Goal: Information Seeking & Learning: Learn about a topic

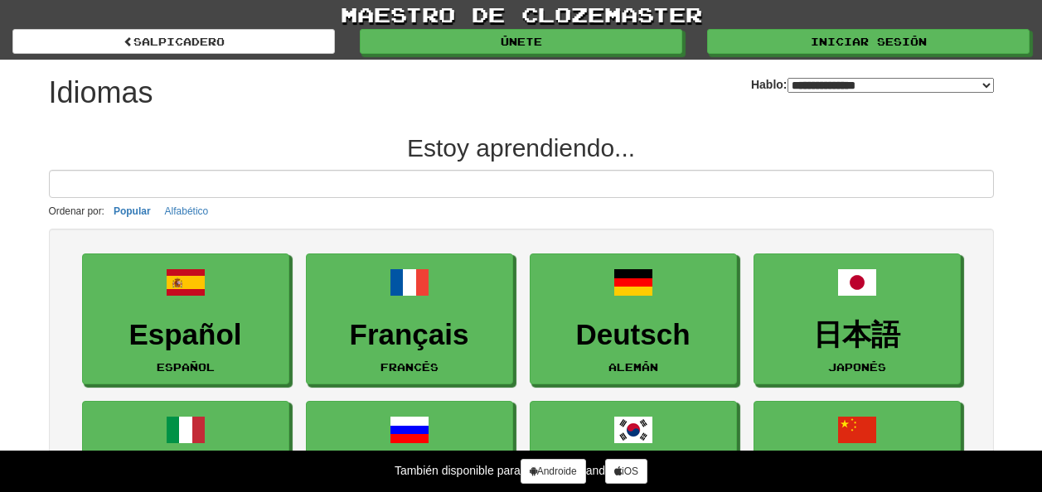
select select "*******"
click at [798, 26] on link "Maestro de clozemaster" at bounding box center [521, 14] width 1042 height 29
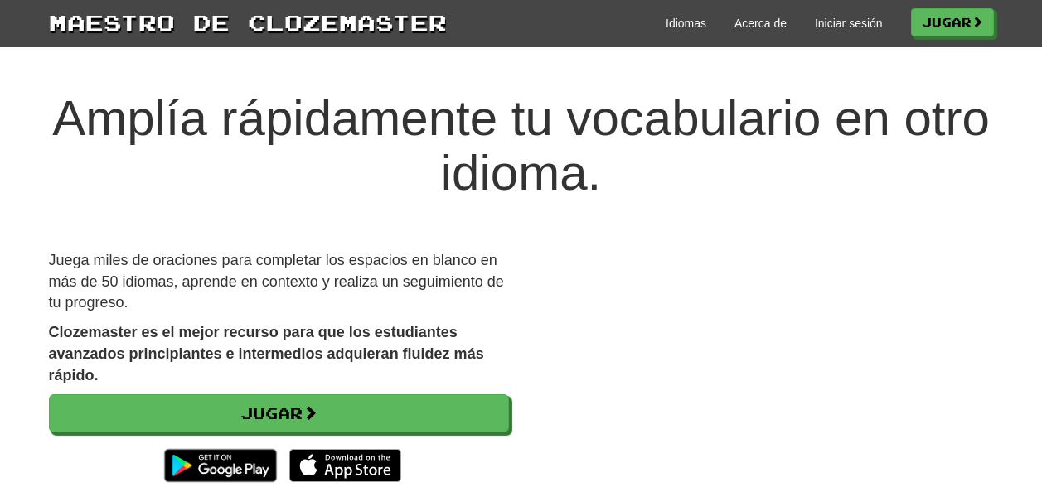
scroll to position [9, 0]
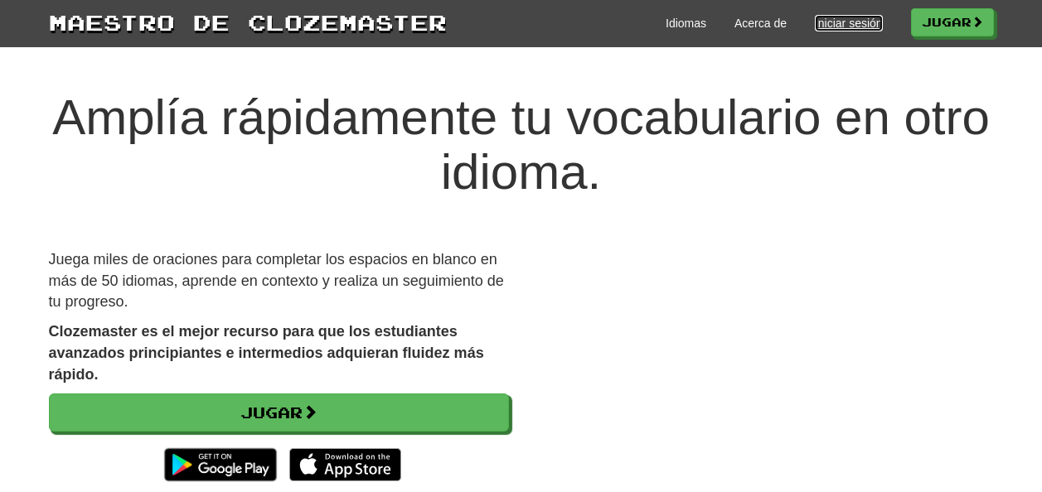
click at [822, 22] on link "Iniciar sesión" at bounding box center [849, 23] width 68 height 17
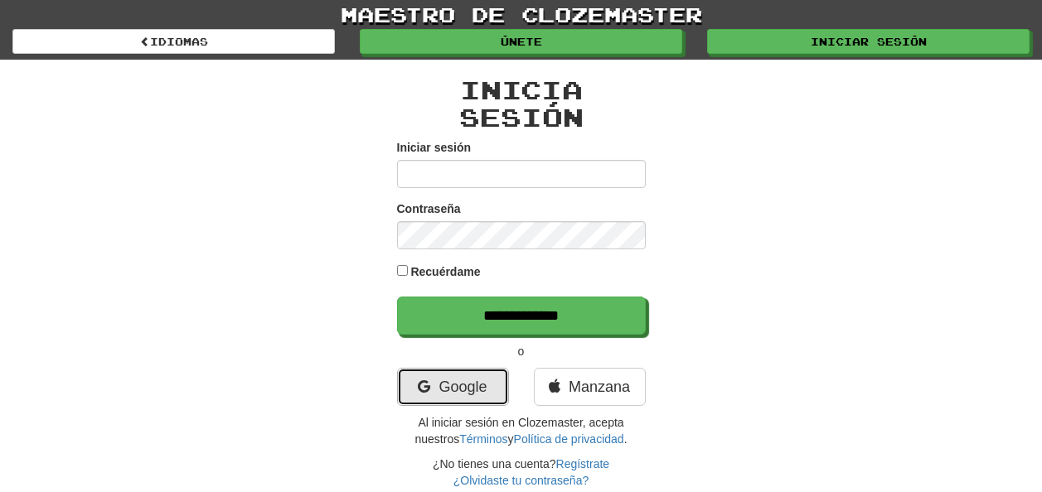
click at [457, 399] on link "Google" at bounding box center [453, 387] width 112 height 38
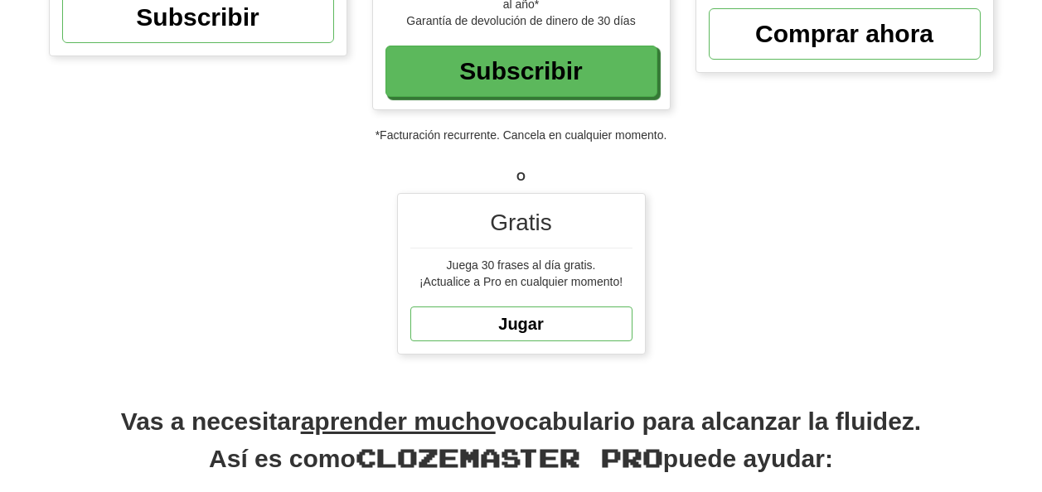
scroll to position [346, 0]
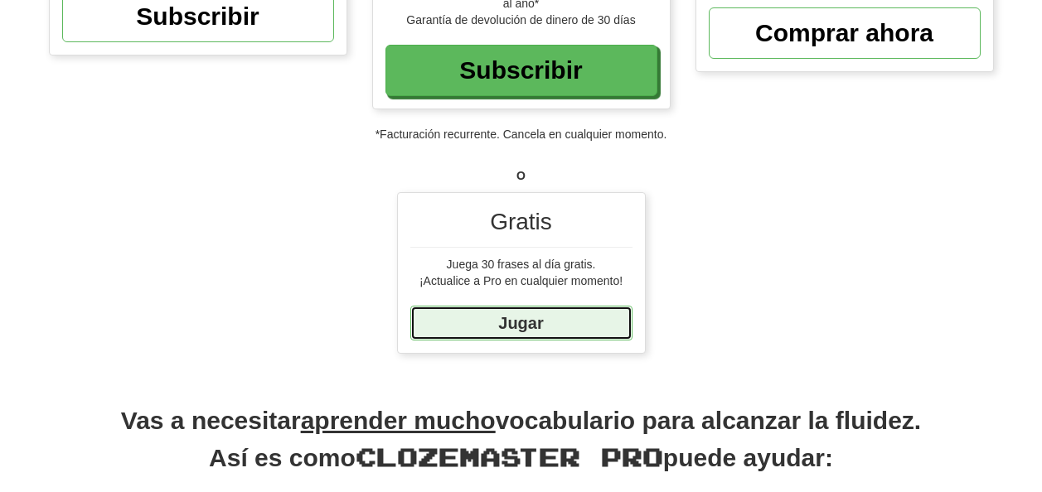
click at [539, 332] on link "Jugar" at bounding box center [521, 324] width 222 height 36
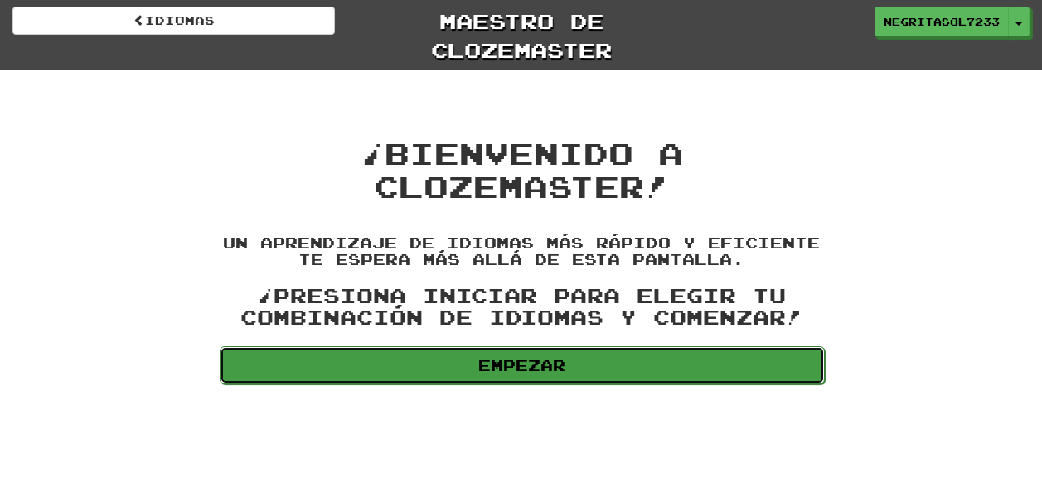
click at [540, 360] on link "Empezar" at bounding box center [522, 365] width 605 height 38
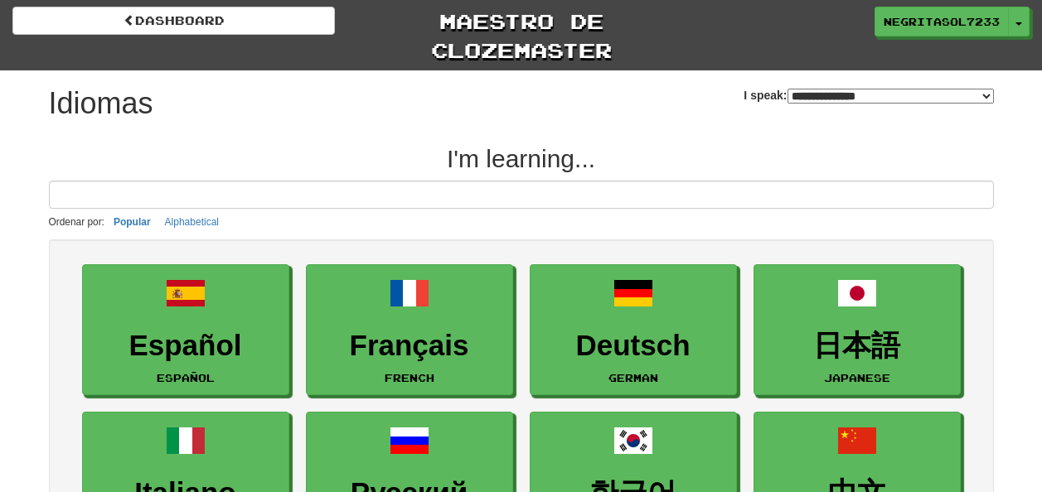
select select "*******"
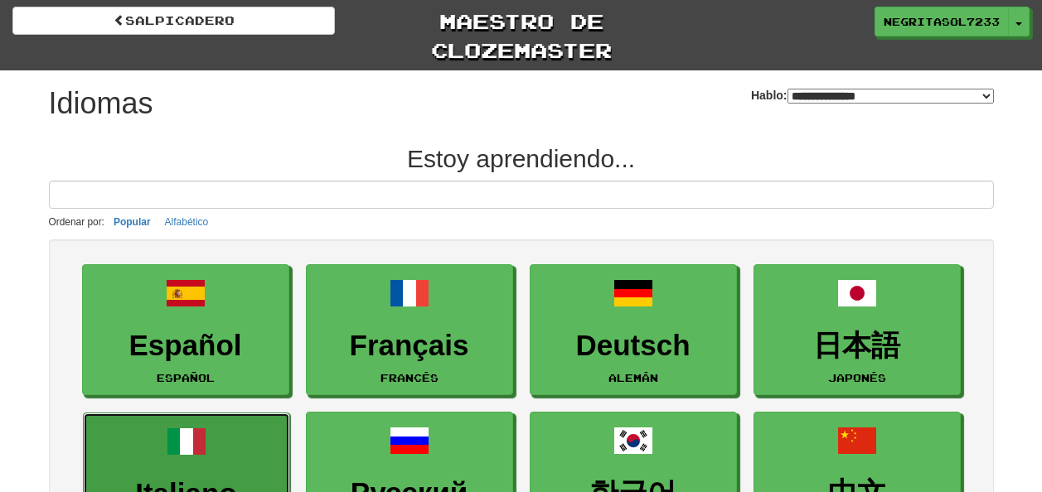
click at [237, 435] on link "Italiano Italiano" at bounding box center [186, 479] width 207 height 132
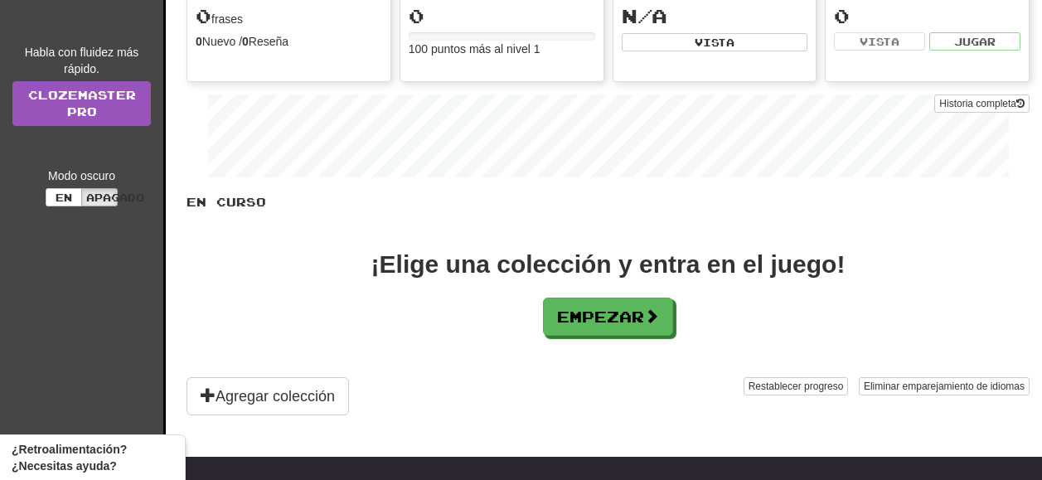
scroll to position [196, 0]
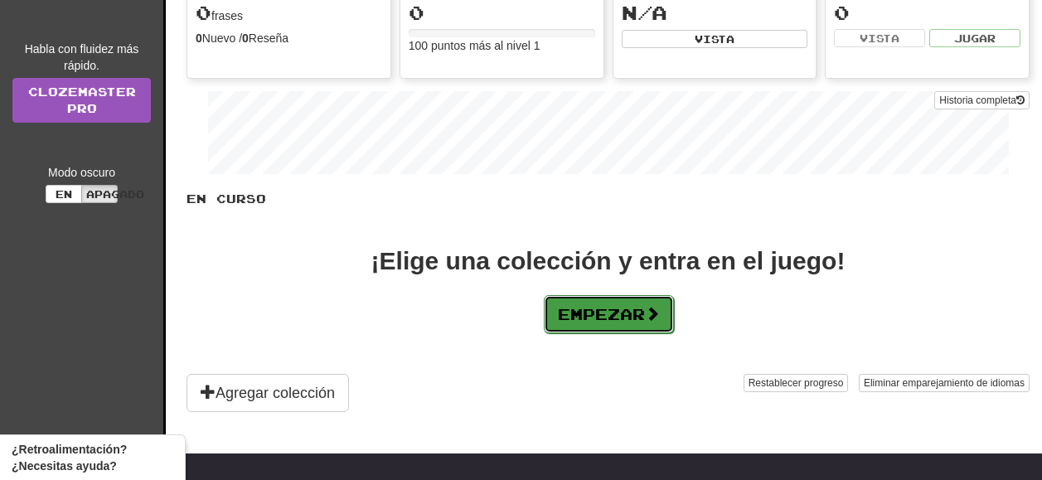
click at [569, 320] on font "Empezar" at bounding box center [601, 314] width 87 height 18
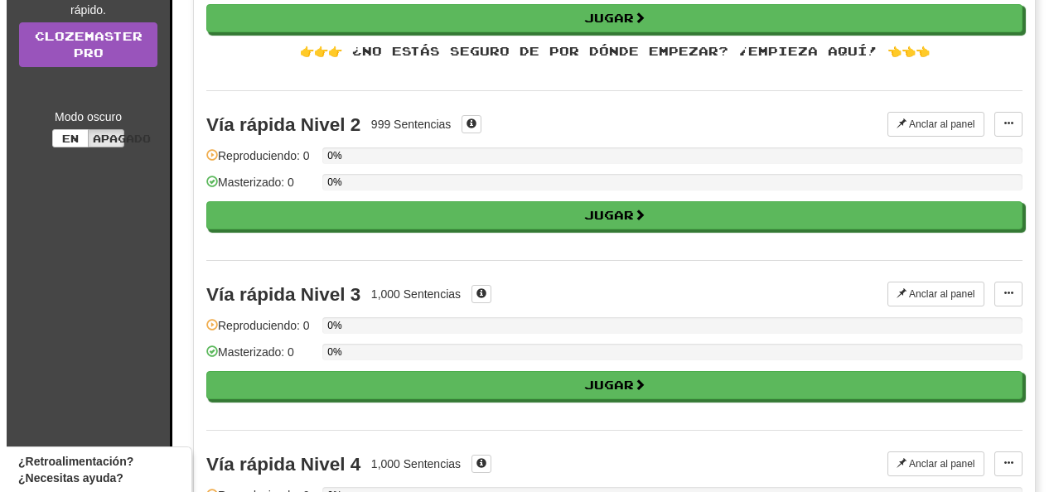
scroll to position [0, 0]
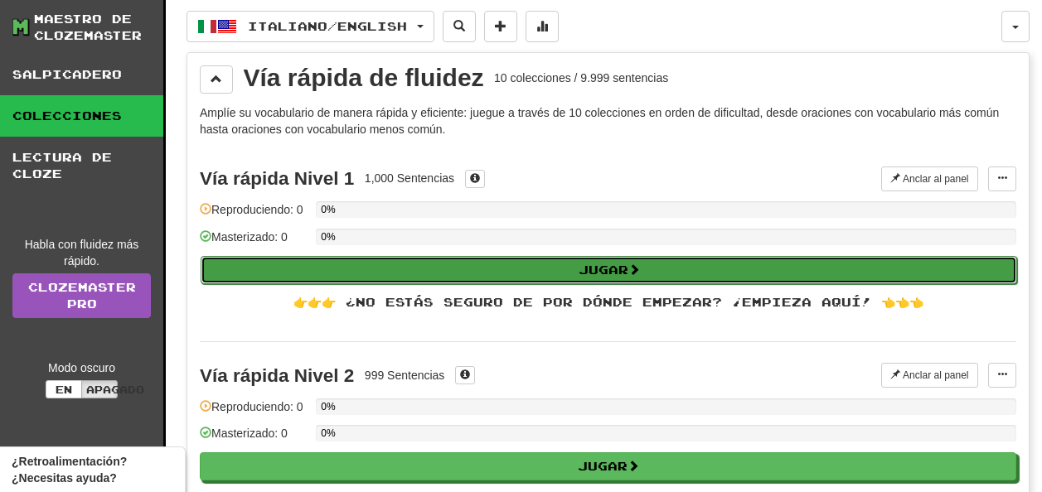
click at [529, 278] on button "Jugar" at bounding box center [609, 270] width 816 height 28
select select "**"
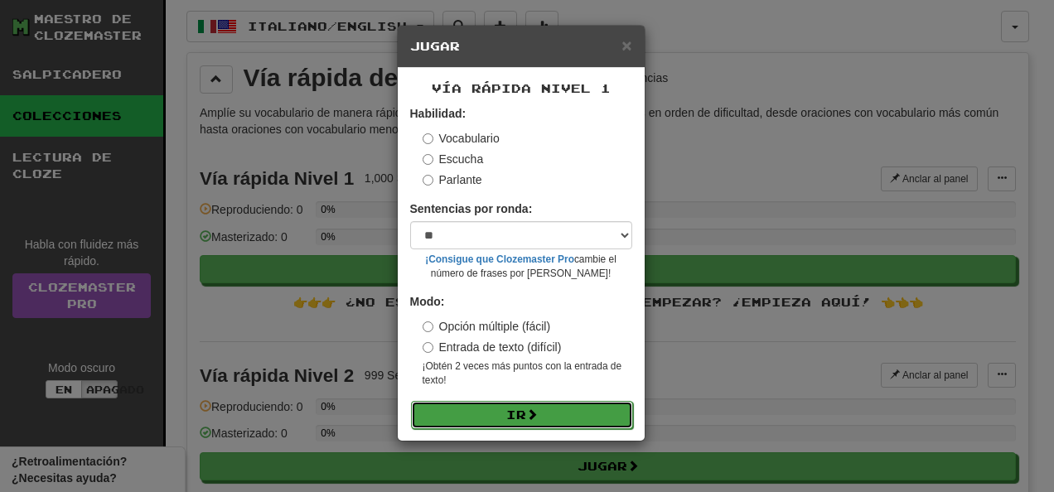
click at [532, 414] on span at bounding box center [532, 415] width 12 height 12
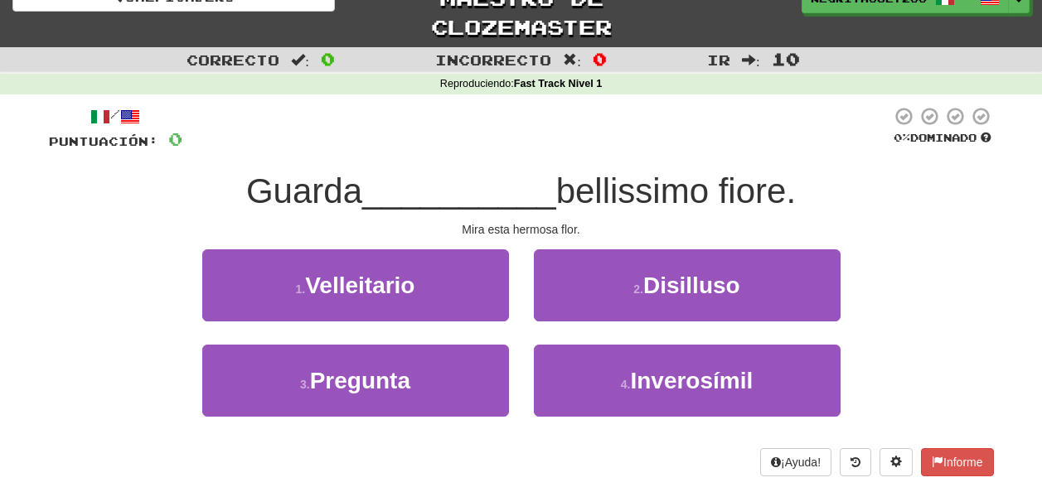
scroll to position [22, 0]
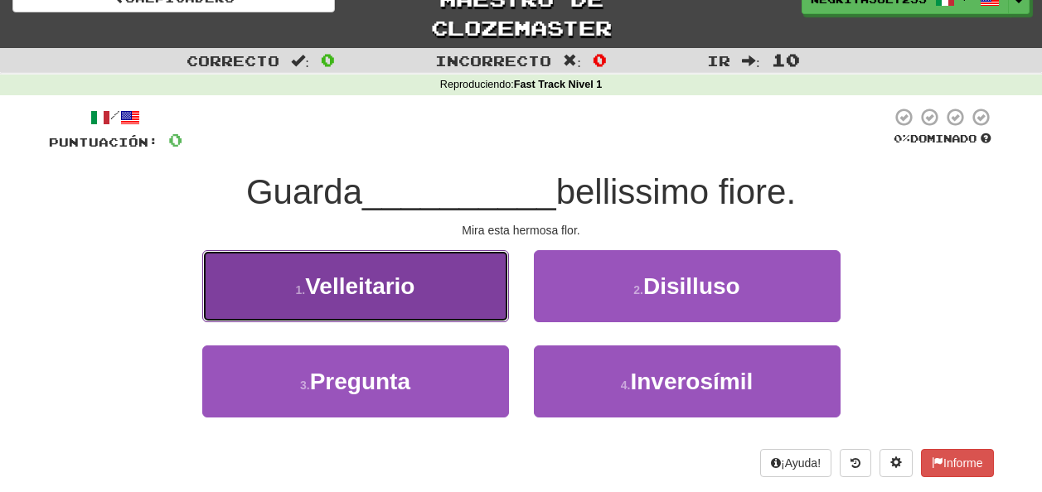
click at [480, 282] on button "1. Velleitario" at bounding box center [355, 286] width 307 height 72
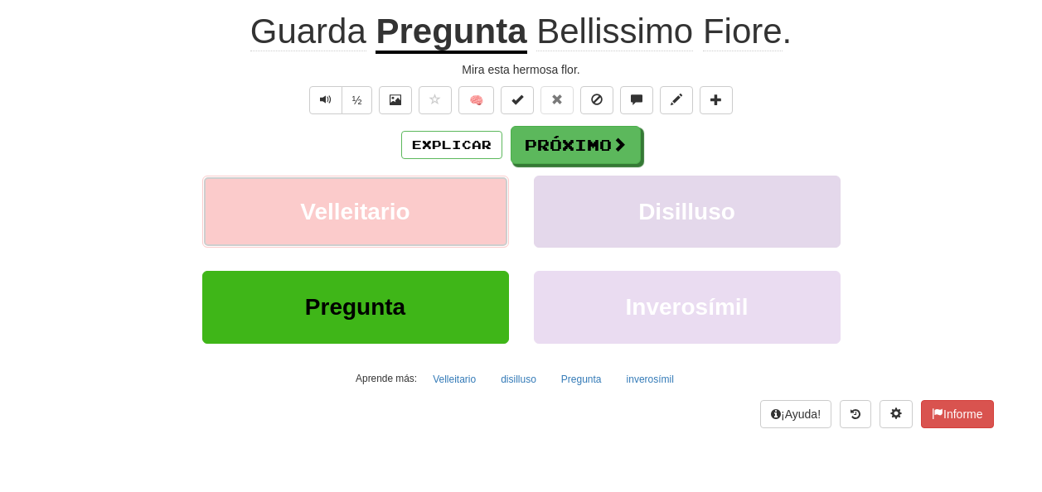
scroll to position [196, 0]
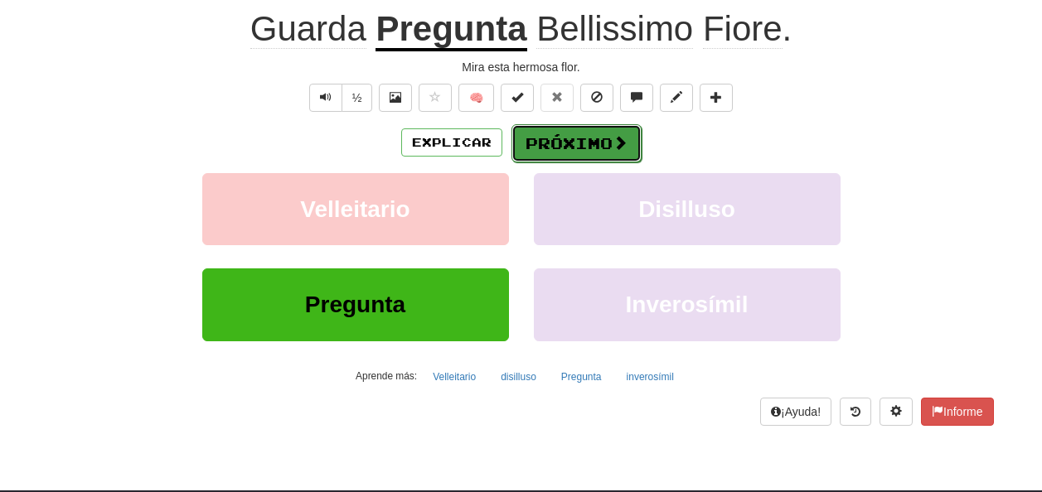
click at [583, 157] on button "Próximo" at bounding box center [576, 143] width 130 height 38
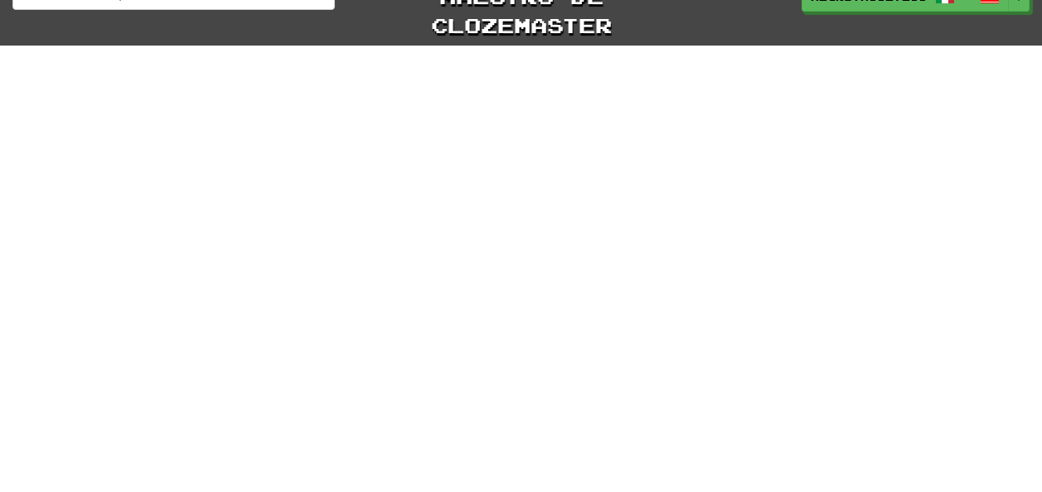
scroll to position [0, 0]
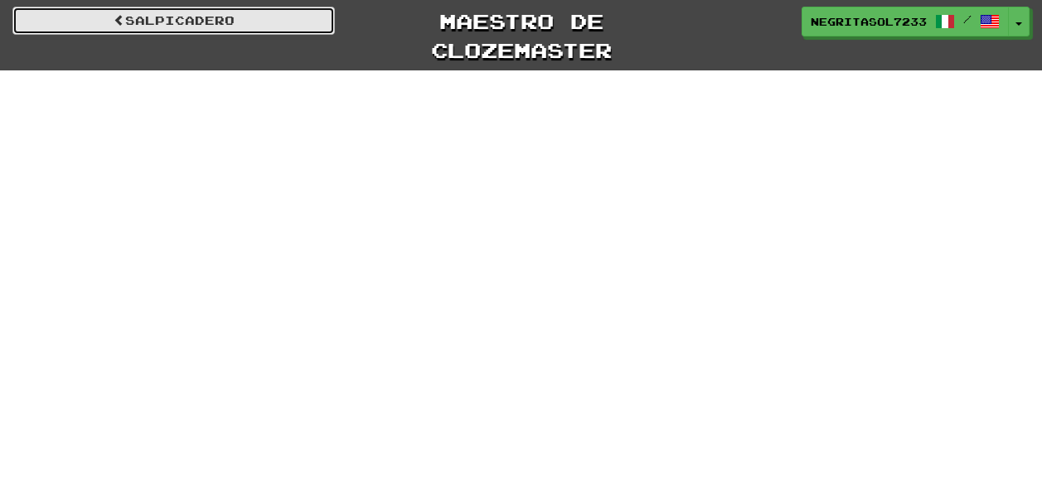
click at [250, 28] on link "Salpicadero" at bounding box center [173, 21] width 322 height 28
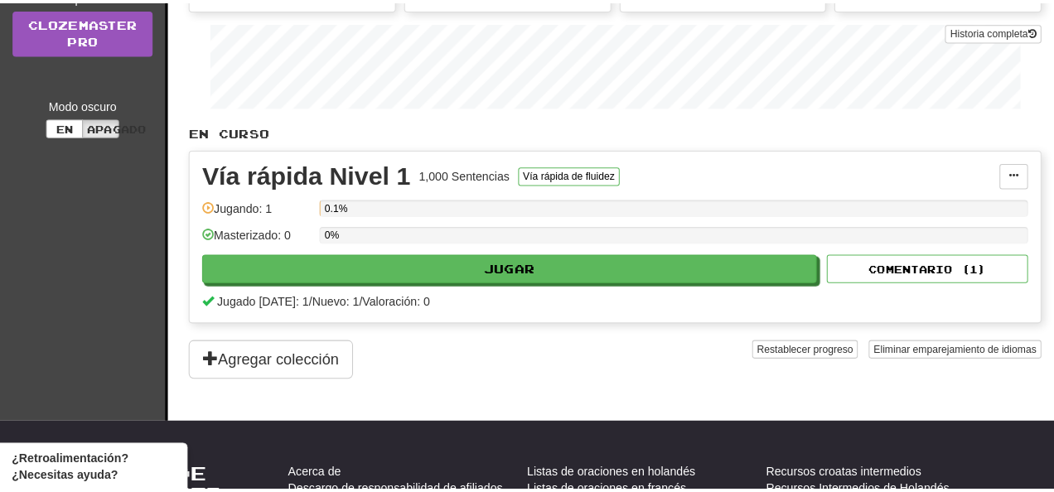
scroll to position [283, 0]
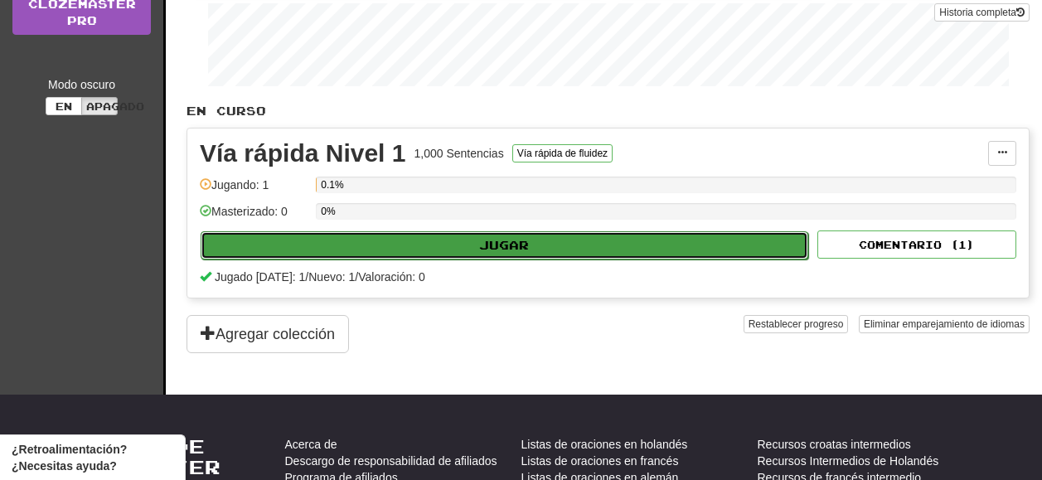
click at [394, 245] on button "Jugar" at bounding box center [505, 245] width 608 height 28
select select "**"
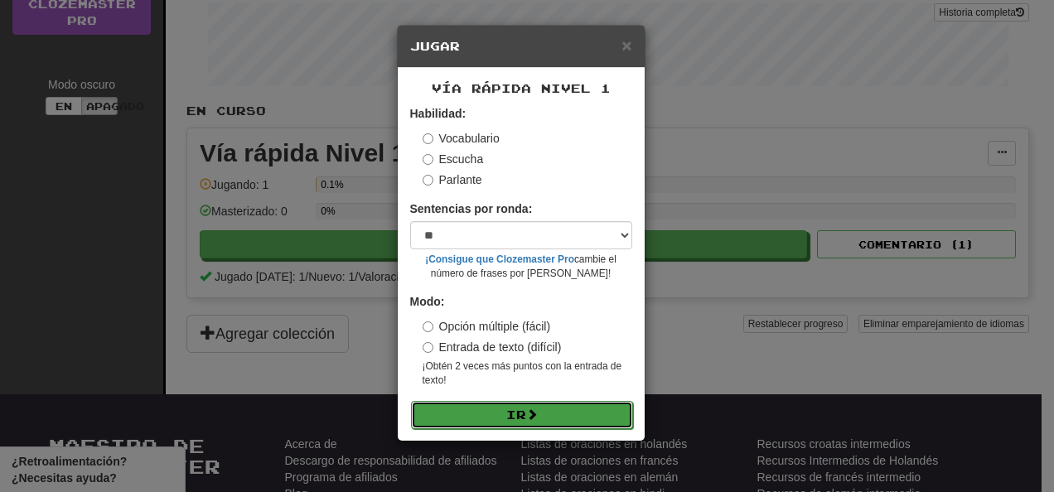
click at [499, 421] on button "Ir" at bounding box center [522, 415] width 222 height 28
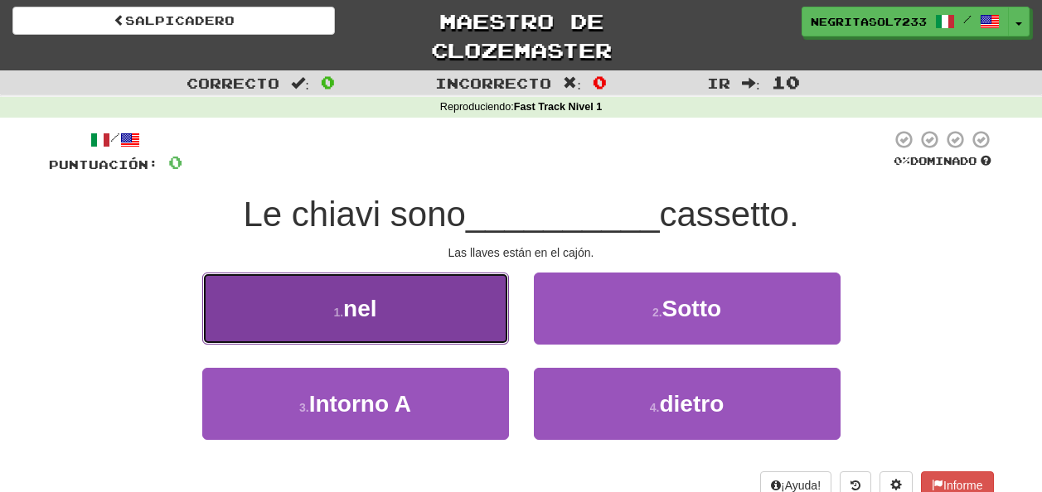
click at [491, 288] on button "1 . nel" at bounding box center [355, 309] width 307 height 72
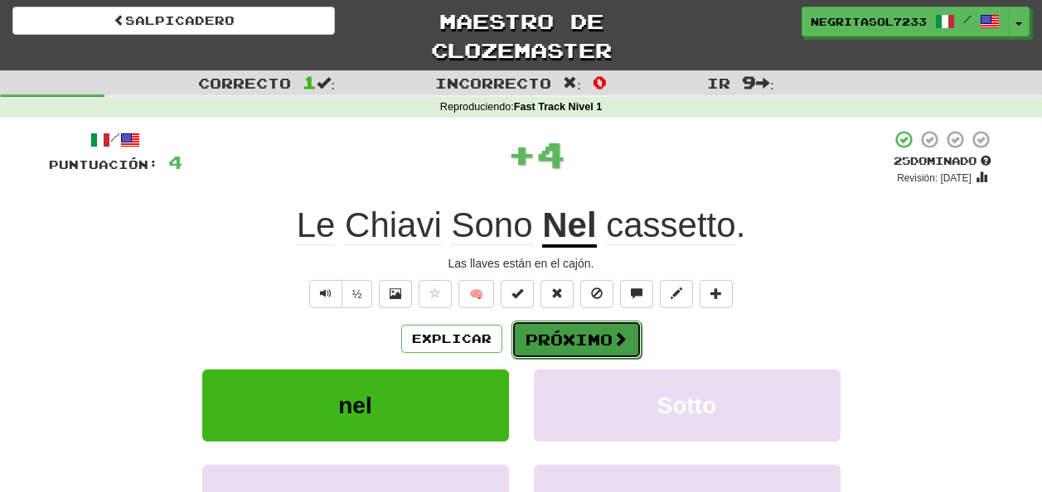
click at [574, 332] on font "Próximo" at bounding box center [568, 340] width 87 height 18
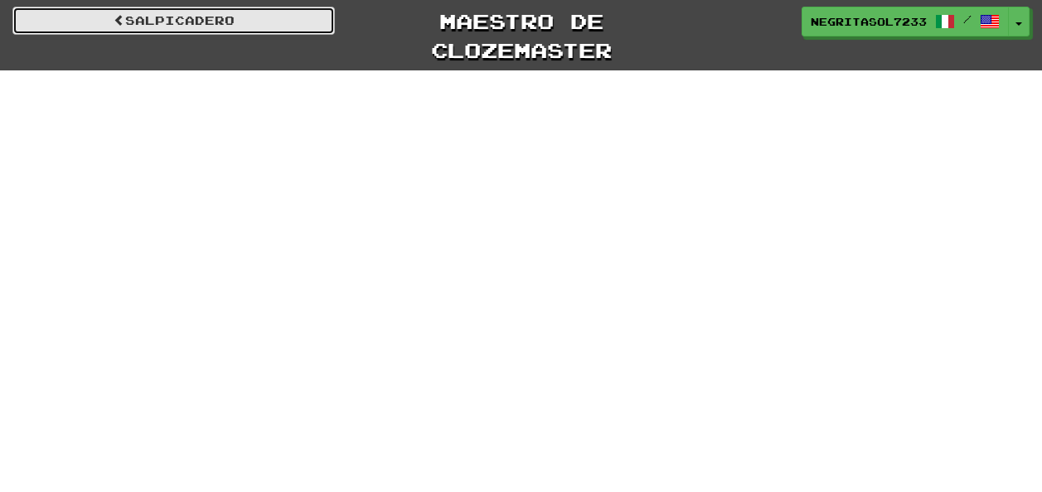
click at [257, 28] on link "Salpicadero" at bounding box center [173, 21] width 322 height 28
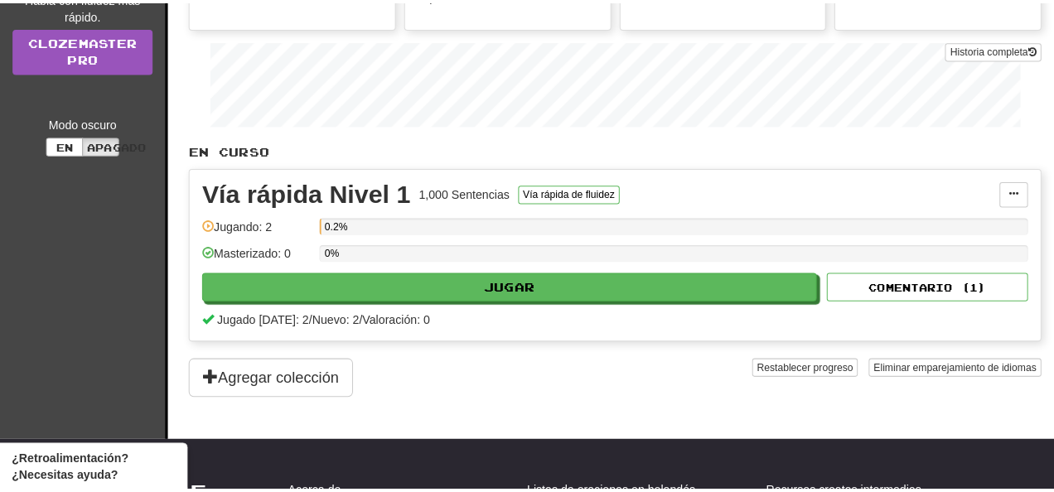
scroll to position [248, 0]
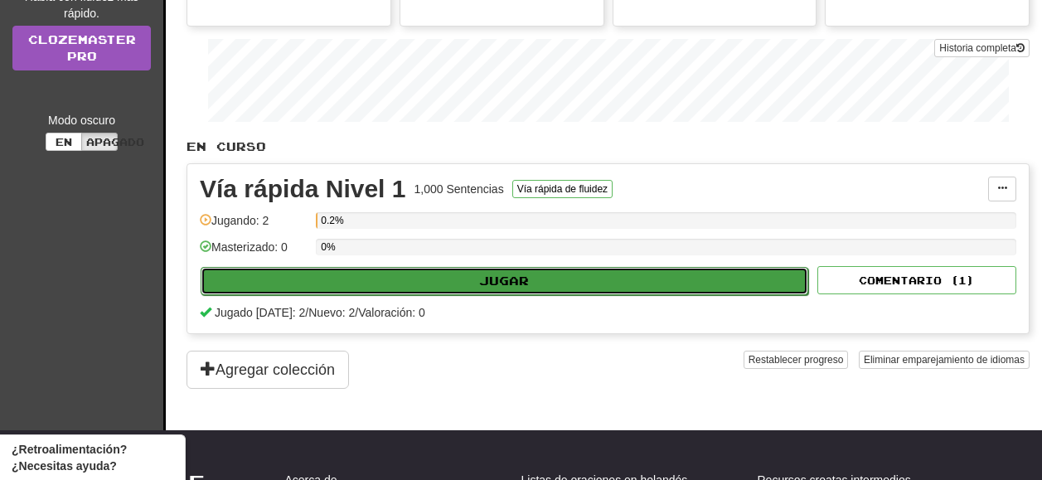
click at [336, 290] on button "Jugar" at bounding box center [505, 281] width 608 height 28
select select "**"
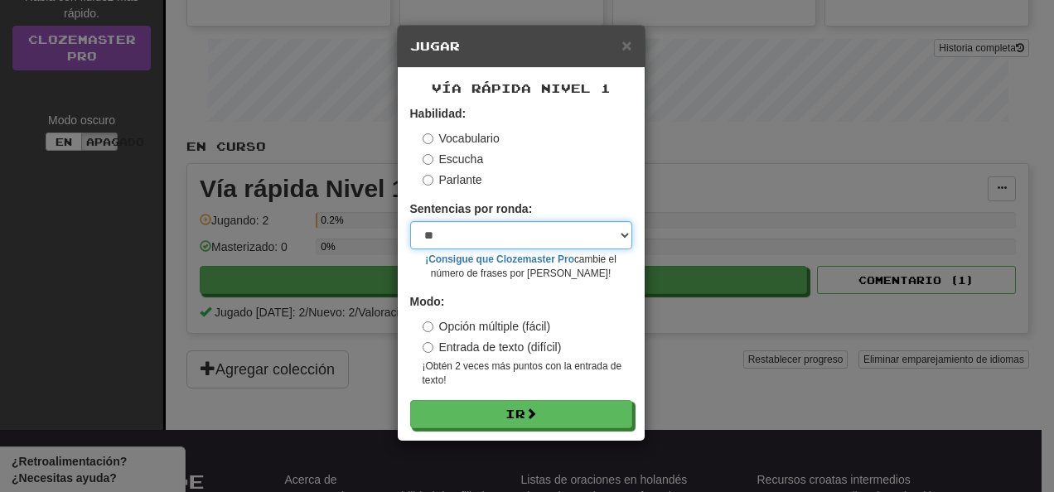
click at [511, 230] on select "* ** ** ** ** ** *** ********" at bounding box center [521, 235] width 222 height 28
click at [514, 235] on select "* ** ** ** ** ** *** ********" at bounding box center [521, 235] width 222 height 28
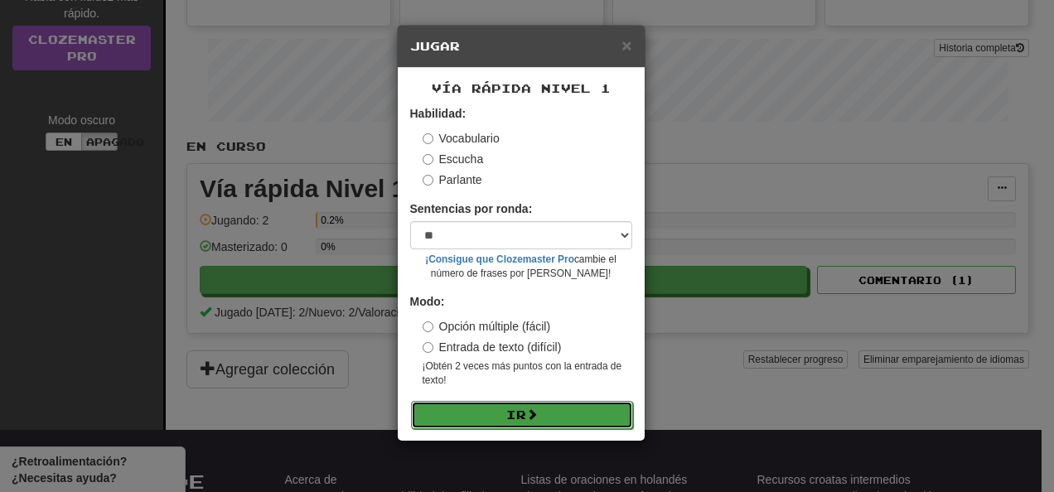
click at [482, 411] on button "Ir" at bounding box center [522, 415] width 222 height 28
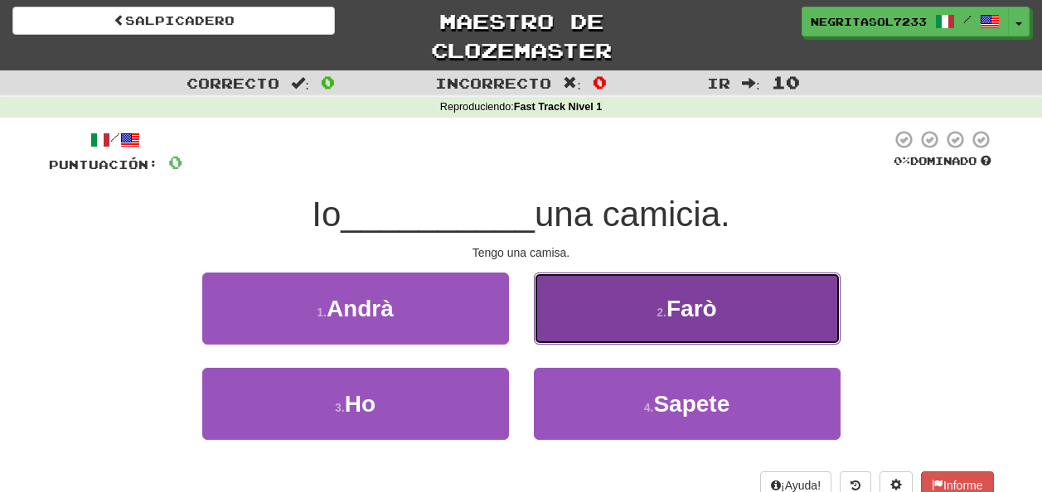
click at [558, 340] on button "2. Farò" at bounding box center [687, 309] width 307 height 72
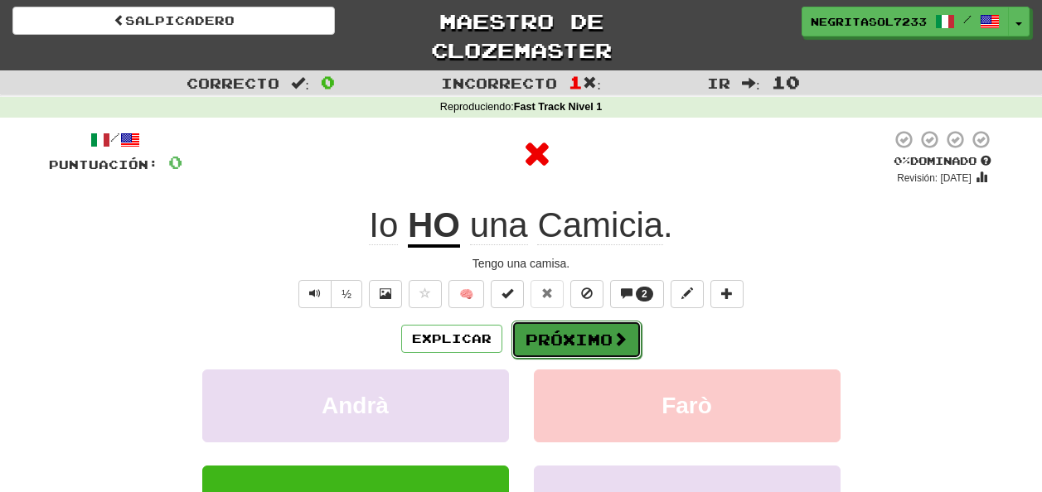
click at [551, 334] on font "Próximo" at bounding box center [568, 340] width 87 height 18
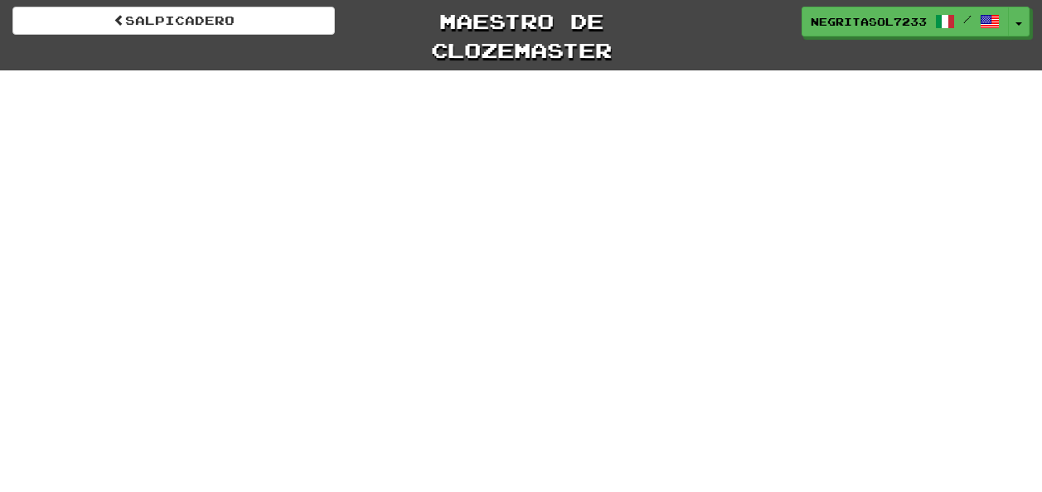
click at [632, 336] on div "Salpicadero Maestro de clozemaster NegritaSol7233 / Alternar menú desplegable D…" at bounding box center [521, 246] width 1042 height 492
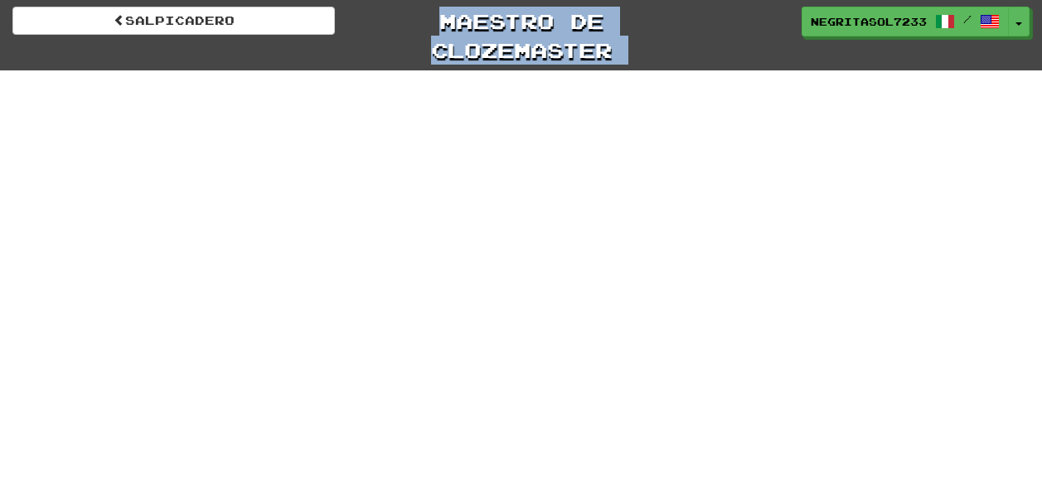
click at [632, 336] on div "Salpicadero Maestro de clozemaster NegritaSol7233 / Alternar menú desplegable D…" at bounding box center [521, 246] width 1042 height 492
